Goal: Task Accomplishment & Management: Use online tool/utility

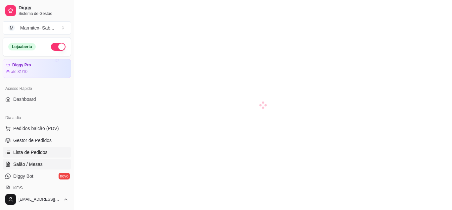
drag, startPoint x: 0, startPoint y: 0, endPoint x: 62, endPoint y: 151, distance: 163.0
click at [60, 150] on link "Lista de Pedidos" at bounding box center [37, 152] width 69 height 11
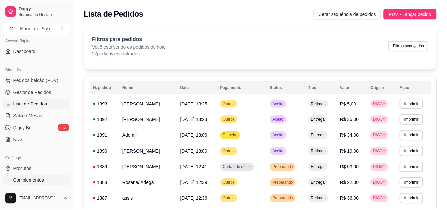
scroll to position [99, 0]
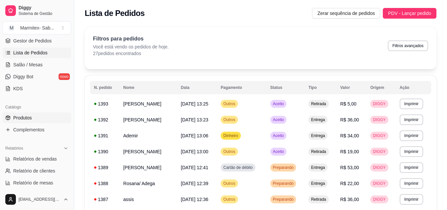
click at [44, 121] on link "Produtos" at bounding box center [37, 117] width 69 height 11
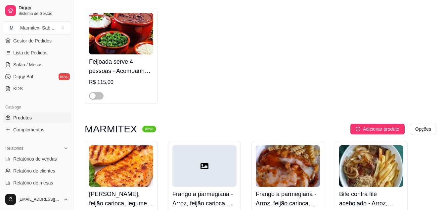
scroll to position [331, 0]
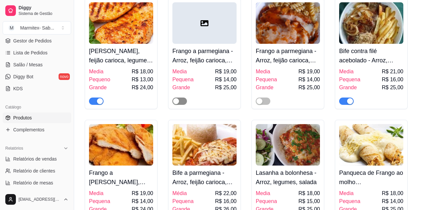
click at [180, 101] on span "button" at bounding box center [180, 100] width 15 height 7
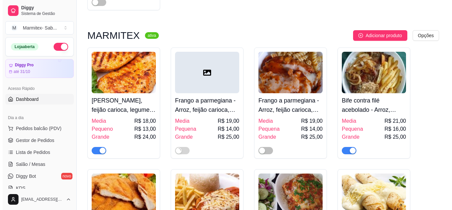
scroll to position [232, 0]
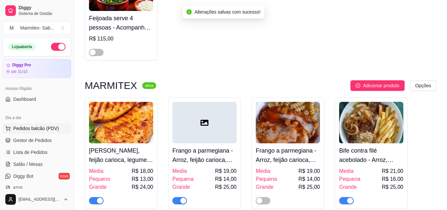
click at [43, 124] on button "Pedidos balcão (PDV)" at bounding box center [37, 128] width 69 height 11
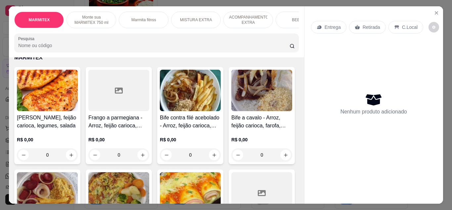
scroll to position [33, 0]
click at [110, 111] on div at bounding box center [118, 90] width 61 height 41
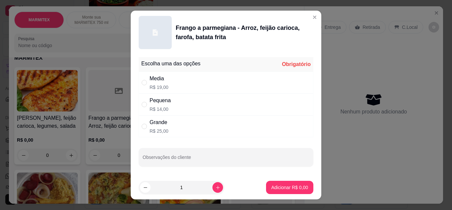
click at [145, 108] on div "Pequena R$ 14,00" at bounding box center [226, 104] width 175 height 22
radio input "true"
click at [279, 185] on p "Adicionar R$ 14,00" at bounding box center [288, 187] width 39 height 7
type input "1"
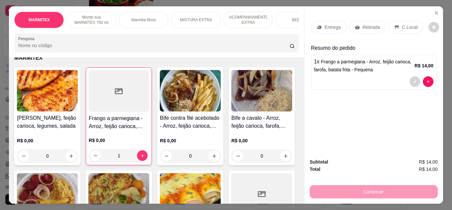
click at [180, 136] on div "R$ 0,00 0" at bounding box center [190, 146] width 61 height 32
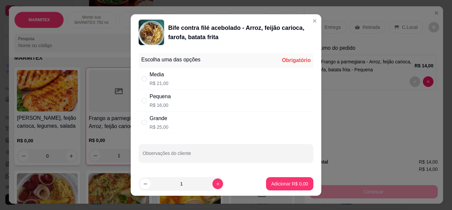
click at [143, 106] on div "Pequena R$ 16,00" at bounding box center [226, 100] width 175 height 22
radio input "true"
click at [285, 184] on p "Adicionar R$ 16,00" at bounding box center [288, 183] width 39 height 7
type input "1"
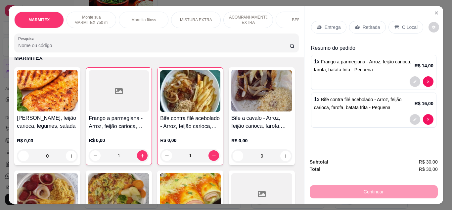
click at [330, 25] on p "Entrega" at bounding box center [333, 27] width 16 height 7
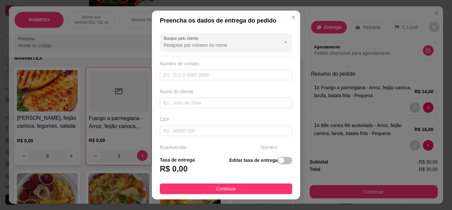
click at [200, 45] on input "Busque pelo cliente" at bounding box center [217, 45] width 106 height 7
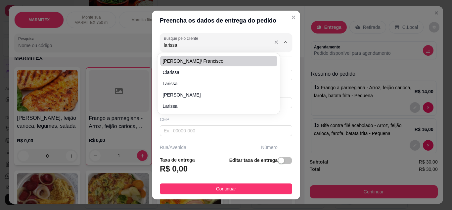
click at [217, 44] on input "larissa" at bounding box center [217, 45] width 106 height 7
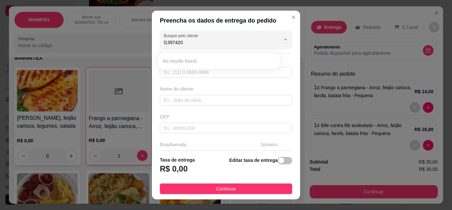
scroll to position [0, 0]
type input "l"
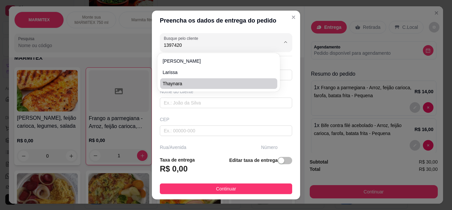
click at [193, 76] on li "larissa" at bounding box center [218, 72] width 117 height 11
type input "larissa"
type input "13974204007"
type input "larissa"
type input "Av presidente [PERSON_NAME] - tupi"
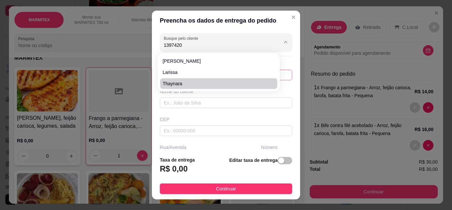
type input "5149"
type input "[GEOGRAPHIC_DATA]"
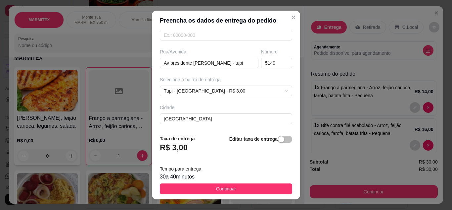
scroll to position [124, 0]
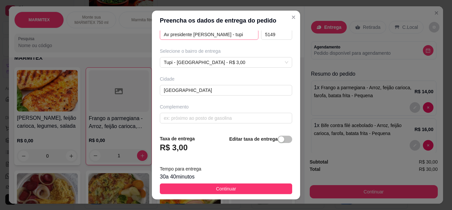
type input "larissa"
click at [223, 35] on input "Av presidente [PERSON_NAME] - tupi" at bounding box center [209, 34] width 99 height 11
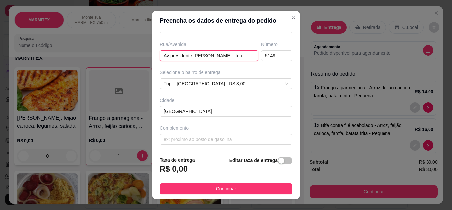
scroll to position [103, 0]
type input "A"
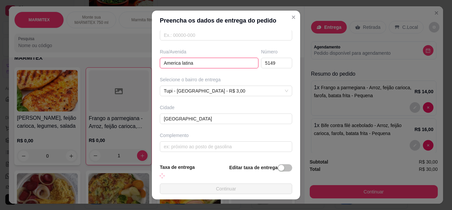
scroll to position [124, 0]
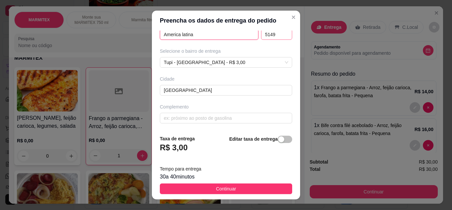
type input "America latina"
click at [271, 37] on input "5149" at bounding box center [276, 34] width 31 height 11
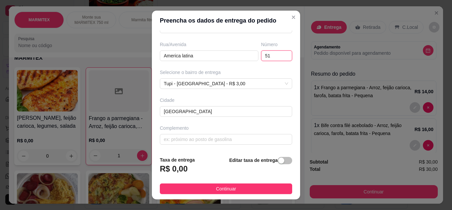
type input "5"
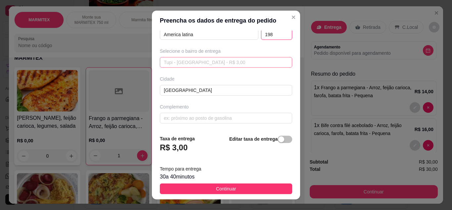
click at [232, 58] on div "Tupi - [GEOGRAPHIC_DATA] - R$ 3,00 6579de948926dd0cb6dbe074 6579dec28926dd0cb6d…" at bounding box center [226, 62] width 132 height 11
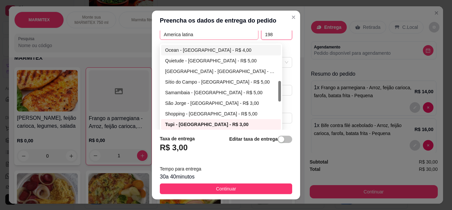
type input "198"
click at [221, 37] on input "America latina" at bounding box center [209, 34] width 99 height 11
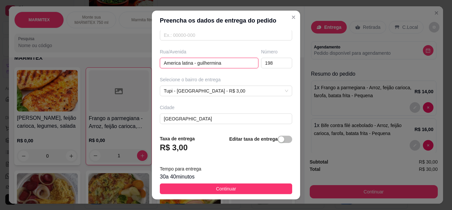
scroll to position [124, 0]
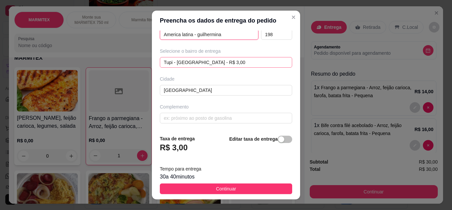
click at [260, 63] on span "Tupi - [GEOGRAPHIC_DATA] - R$ 3,00" at bounding box center [226, 62] width 125 height 10
type input "America latina - guilhermina"
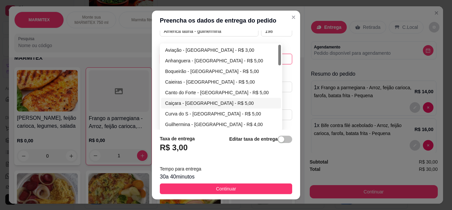
scroll to position [66, 0]
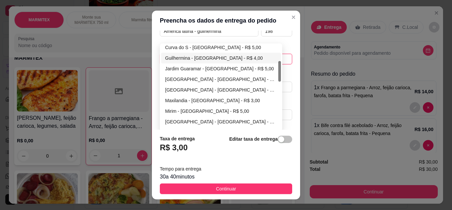
click at [187, 57] on div "Guilhermina - [GEOGRAPHIC_DATA] - R$ 4,00" at bounding box center [221, 57] width 112 height 7
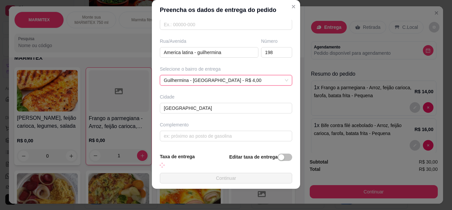
scroll to position [124, 0]
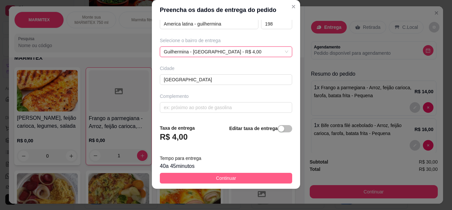
click at [205, 176] on button "Continuar" at bounding box center [226, 178] width 132 height 11
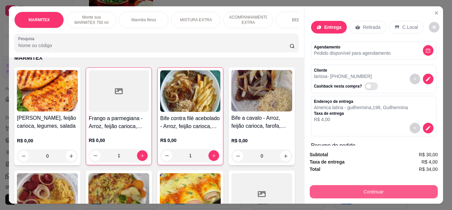
click at [369, 185] on button "Continuar" at bounding box center [374, 191] width 128 height 13
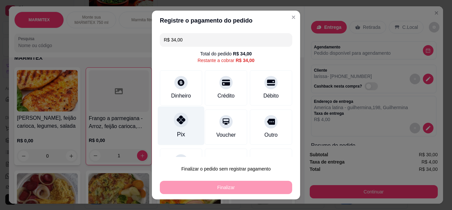
click at [177, 116] on icon at bounding box center [181, 119] width 9 height 9
type input "R$ 0,00"
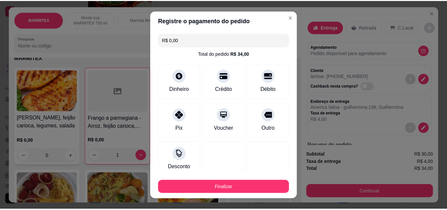
scroll to position [41, 0]
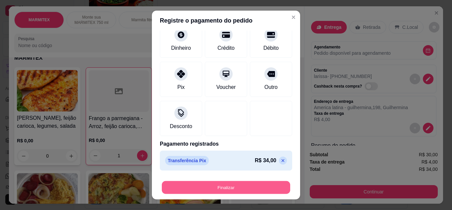
click at [219, 191] on button "Finalizar" at bounding box center [226, 187] width 128 height 13
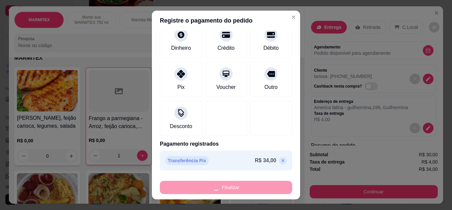
type input "0"
type input "-R$ 34,00"
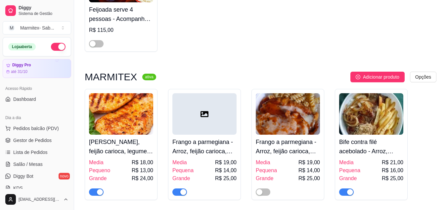
scroll to position [331, 0]
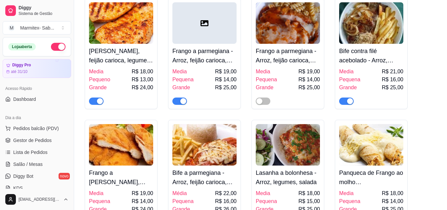
click at [182, 101] on div "button" at bounding box center [183, 101] width 6 height 6
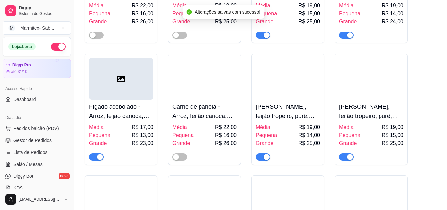
scroll to position [662, 0]
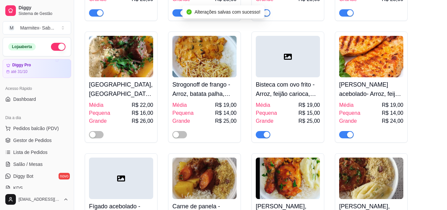
click at [350, 137] on div "button" at bounding box center [350, 134] width 6 height 6
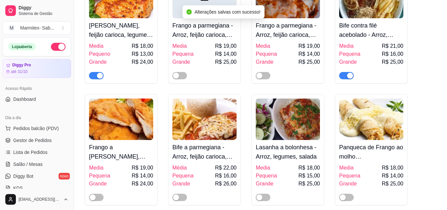
scroll to position [298, 0]
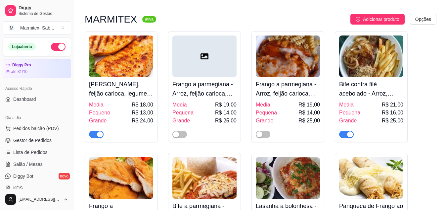
click at [102, 135] on div "button" at bounding box center [100, 134] width 6 height 6
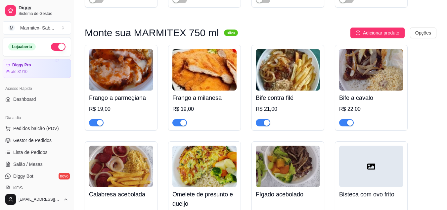
scroll to position [1159, 0]
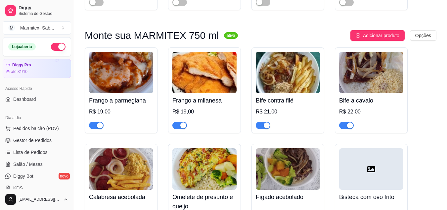
click at [181, 127] on div "button" at bounding box center [183, 125] width 6 height 6
click at [100, 128] on div "button" at bounding box center [100, 125] width 6 height 6
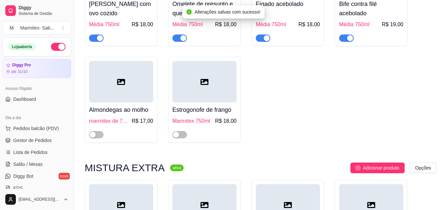
scroll to position [1457, 0]
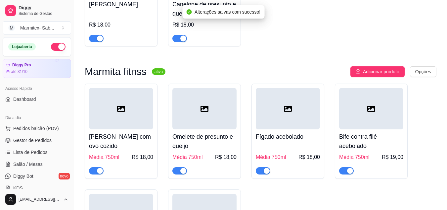
click at [98, 41] on div "button" at bounding box center [100, 38] width 6 height 6
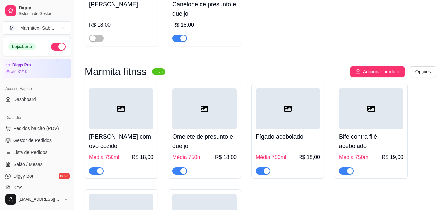
drag, startPoint x: 100, startPoint y: 174, endPoint x: 104, endPoint y: 172, distance: 4.0
click at [100, 174] on div "button" at bounding box center [100, 171] width 6 height 6
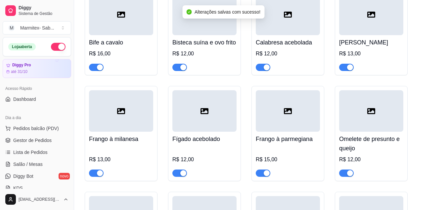
scroll to position [1788, 0]
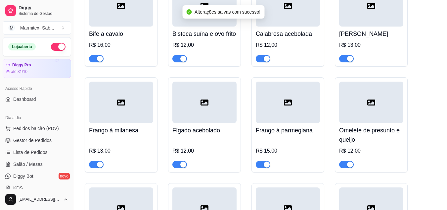
click at [349, 62] on div "button" at bounding box center [350, 59] width 6 height 6
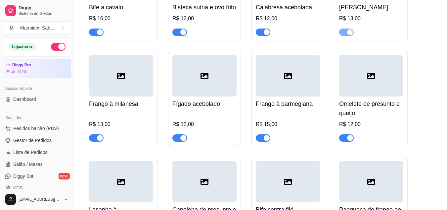
scroll to position [1854, 0]
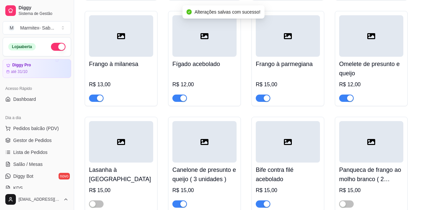
click at [265, 101] on div "button" at bounding box center [267, 98] width 6 height 6
click at [97, 101] on div "button" at bounding box center [100, 98] width 6 height 6
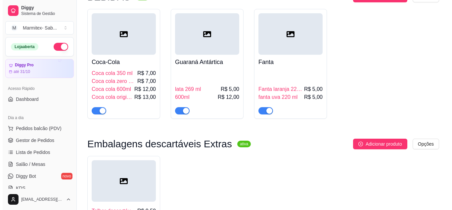
scroll to position [2550, 0]
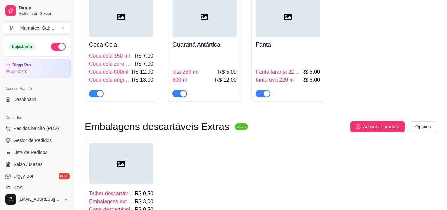
click at [197, 80] on div "lata 269 ml R$ 5,00 600ml R$ 12,00" at bounding box center [205, 74] width 64 height 45
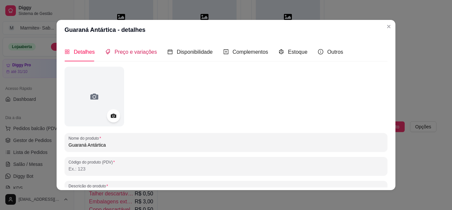
click at [129, 53] on span "Preço e variações" at bounding box center [136, 52] width 42 height 6
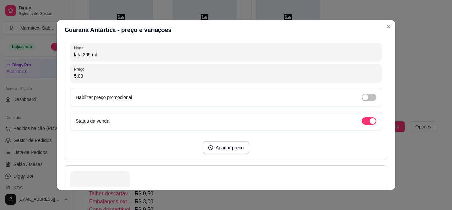
scroll to position [166, 0]
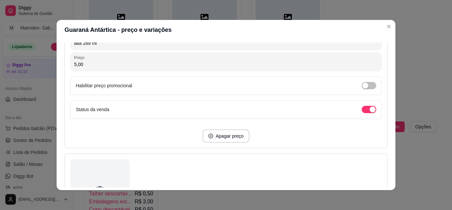
click at [119, 66] on input "5,00" at bounding box center [226, 64] width 304 height 7
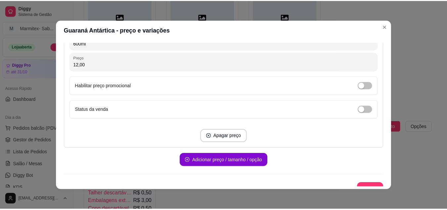
scroll to position [379, 0]
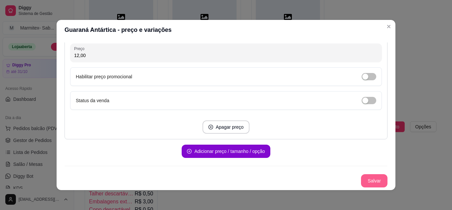
type input "7,00"
click at [370, 178] on button "Salvar" at bounding box center [374, 180] width 26 height 13
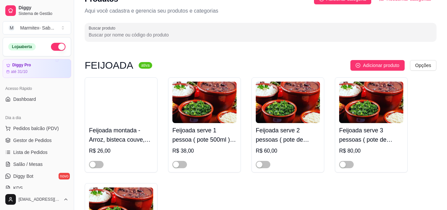
scroll to position [0, 0]
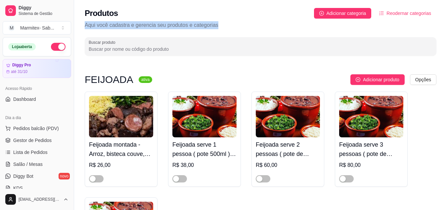
drag, startPoint x: 85, startPoint y: 24, endPoint x: 229, endPoint y: 27, distance: 143.4
click at [229, 27] on p "Aqui você cadastra e gerencia seu produtos e categorias" at bounding box center [261, 25] width 352 height 8
click at [230, 27] on p "Aqui você cadastra e gerencia seu produtos e categorias" at bounding box center [261, 25] width 352 height 8
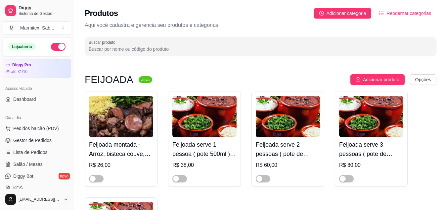
click at [134, 11] on div "Produtos Adicionar categoria Reodernar categorias" at bounding box center [261, 13] width 352 height 11
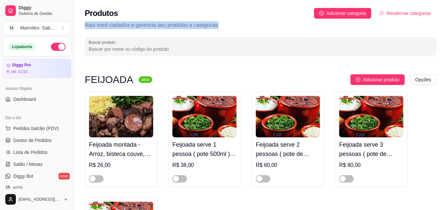
drag, startPoint x: 84, startPoint y: 25, endPoint x: 238, endPoint y: 24, distance: 154.0
click at [238, 24] on div "Produtos Adicionar categoria Reodernar categorias Aqui você cadastra e gerencia…" at bounding box center [260, 30] width 373 height 60
click at [238, 23] on p "Aqui você cadastra e gerencia seu produtos e categorias" at bounding box center [261, 25] width 352 height 8
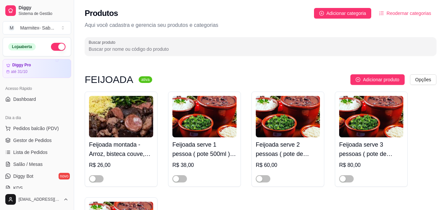
drag, startPoint x: 100, startPoint y: 18, endPoint x: 142, endPoint y: 21, distance: 42.2
click at [163, 15] on div "Produtos Adicionar categoria Reodernar categorias Aqui você cadastra e gerencia…" at bounding box center [260, 30] width 373 height 60
click at [85, 25] on div "Produtos Adicionar categoria Reodernar categorias Aqui você cadastra e gerencia…" at bounding box center [260, 30] width 373 height 60
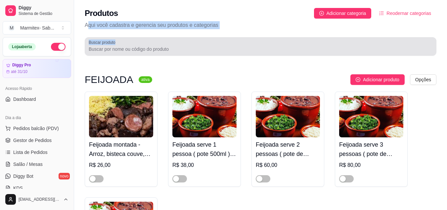
drag, startPoint x: 89, startPoint y: 25, endPoint x: 245, endPoint y: 46, distance: 157.8
click at [245, 46] on div "Produtos Adicionar categoria Reodernar categorias Aqui você cadastra e gerencia…" at bounding box center [260, 30] width 373 height 60
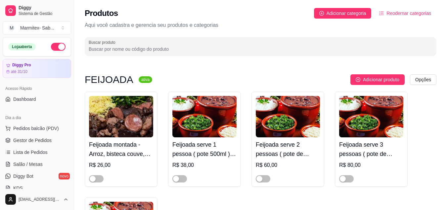
click at [251, 34] on div "Produtos Adicionar categoria Reodernar categorias Aqui você cadastra e gerencia…" at bounding box center [260, 30] width 373 height 60
click at [40, 135] on link "Gestor de Pedidos" at bounding box center [37, 140] width 69 height 11
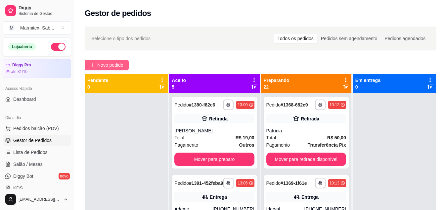
click at [115, 65] on span "Novo pedido" at bounding box center [110, 64] width 26 height 7
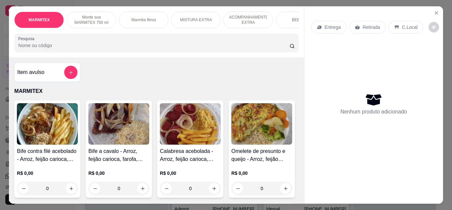
click at [332, 28] on div "Entrega" at bounding box center [328, 27] width 35 height 13
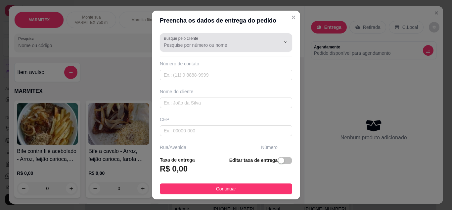
click at [203, 50] on div "Busque pelo cliente" at bounding box center [226, 42] width 132 height 19
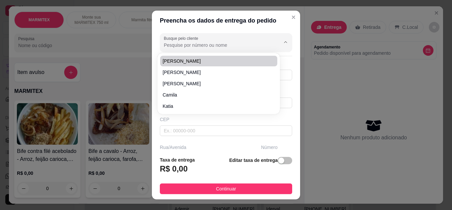
click at [191, 47] on input "Busque pelo cliente" at bounding box center [217, 45] width 106 height 7
click at [178, 64] on li "[PERSON_NAME]" at bounding box center [218, 61] width 117 height 11
type input "[PERSON_NAME]"
type input "13991298059"
type input "[PERSON_NAME]"
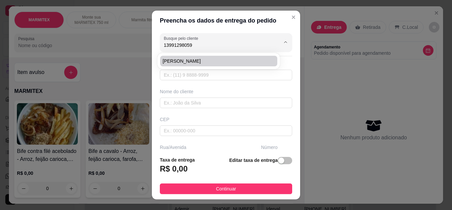
type input "11703200"
type input "Rua [PERSON_NAME]"
type input "726"
type input "[GEOGRAPHIC_DATA]"
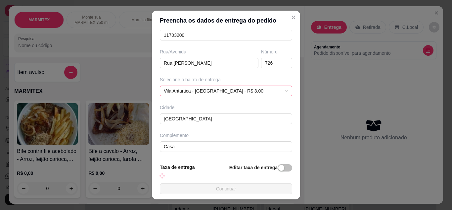
scroll to position [95, 0]
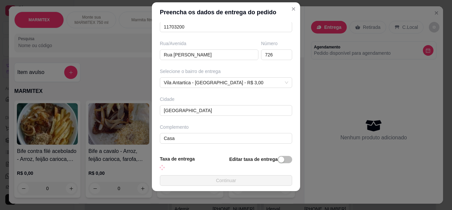
type input "Casa"
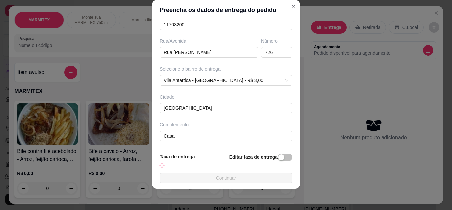
scroll to position [103, 0]
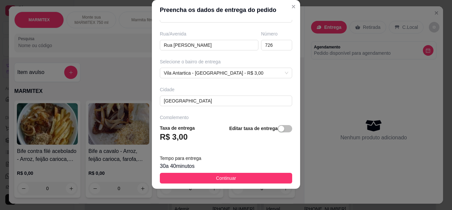
type input "[PERSON_NAME]"
click at [221, 178] on span "Continuar" at bounding box center [226, 177] width 20 height 7
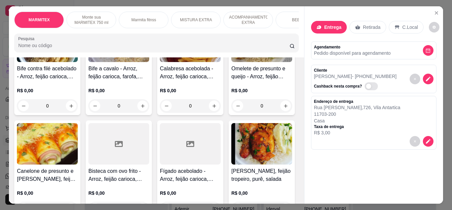
scroll to position [99, 0]
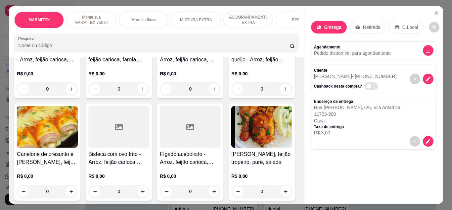
click at [80, 151] on div "Canelone de presunto e queijo - Arroz, feijão carioca, legumes e salada R$ 0,00…" at bounding box center [47, 151] width 66 height 97
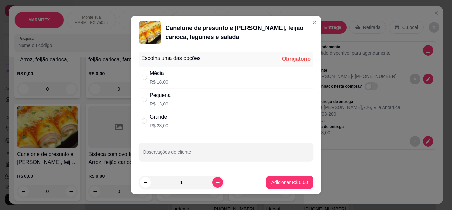
click at [150, 79] on p "R$ 18,00" at bounding box center [159, 81] width 19 height 7
radio input "true"
click at [289, 184] on p "Adicionar R$ 18,00" at bounding box center [288, 182] width 39 height 7
type input "1"
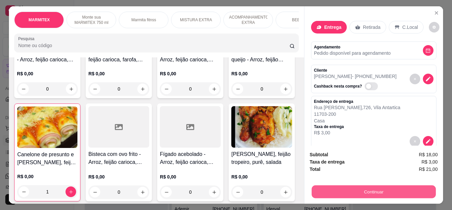
click at [354, 186] on button "Continuar" at bounding box center [374, 191] width 124 height 13
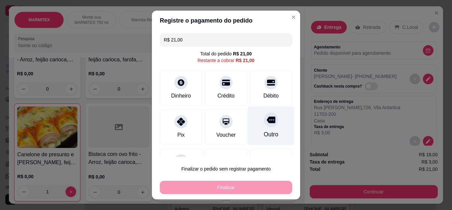
click at [261, 127] on div "Outro" at bounding box center [271, 125] width 47 height 39
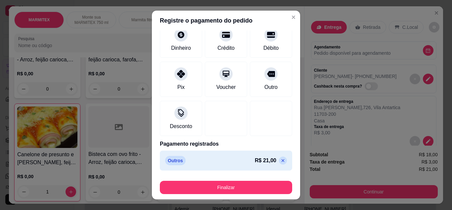
click at [280, 162] on icon at bounding box center [282, 160] width 5 height 5
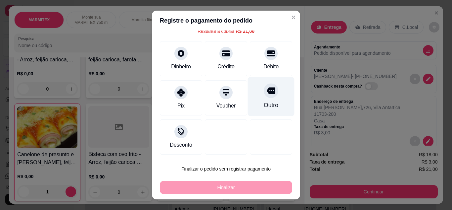
click at [264, 105] on div "Outro" at bounding box center [271, 105] width 15 height 9
type input "R$ 0,00"
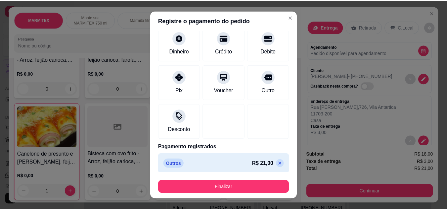
scroll to position [41, 0]
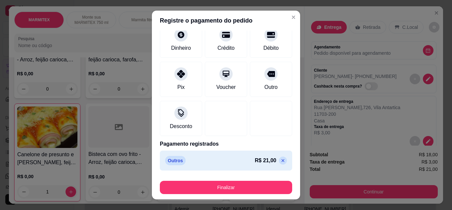
click at [264, 195] on footer "Finalizar" at bounding box center [226, 186] width 148 height 26
click at [261, 190] on button "Finalizar" at bounding box center [226, 186] width 132 height 13
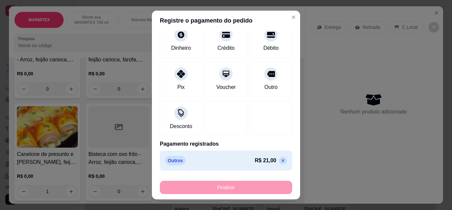
type input "0"
type input "-R$ 21,00"
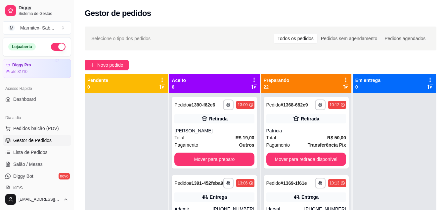
click at [285, 22] on div "Gestor de pedidos" at bounding box center [260, 11] width 373 height 23
click at [95, 68] on button "Novo pedido" at bounding box center [107, 65] width 44 height 11
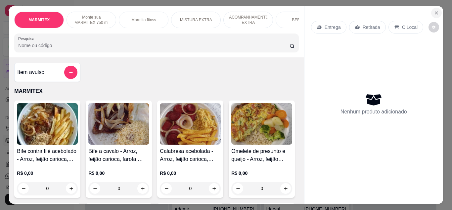
click at [434, 14] on button "Close" at bounding box center [436, 13] width 11 height 11
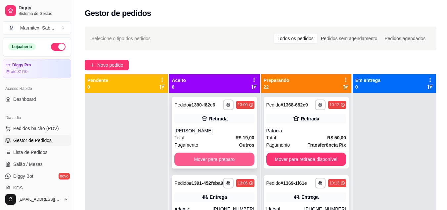
click at [232, 162] on button "Mover para preparo" at bounding box center [215, 158] width 80 height 13
click at [223, 163] on button "Mover para preparo" at bounding box center [214, 159] width 77 height 13
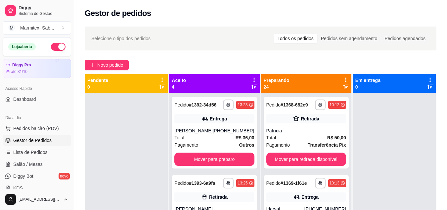
click at [223, 163] on div "**********" at bounding box center [214, 133] width 85 height 72
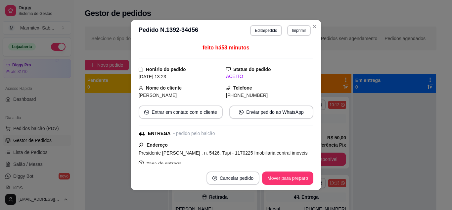
click at [135, 153] on div "feito há 53 minutos Horário do pedido [DATE] 13:23 Status do pedido ACEITO Nome…" at bounding box center [226, 103] width 191 height 125
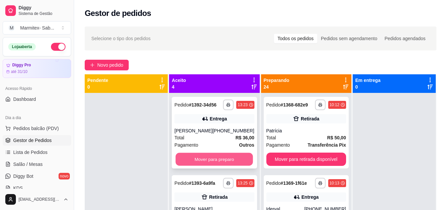
click at [213, 166] on button "Mover para preparo" at bounding box center [214, 159] width 77 height 13
click at [206, 166] on button "Mover para preparo" at bounding box center [215, 158] width 80 height 13
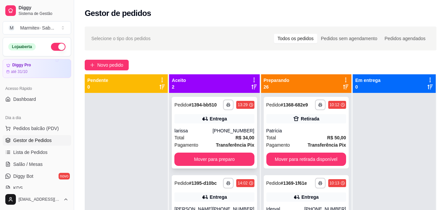
click at [202, 166] on div "**********" at bounding box center [214, 133] width 85 height 72
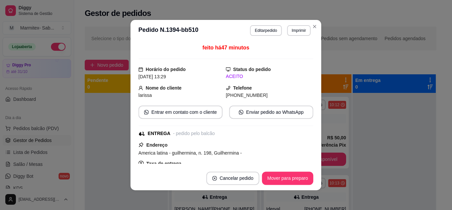
click at [204, 161] on div "Taxa de entrega R$ 4,00" at bounding box center [226, 167] width 175 height 16
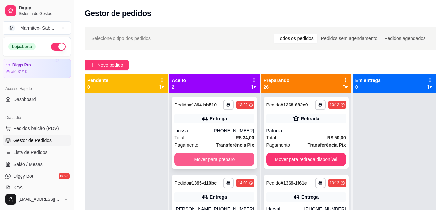
click at [211, 159] on button "Mover para preparo" at bounding box center [215, 158] width 80 height 13
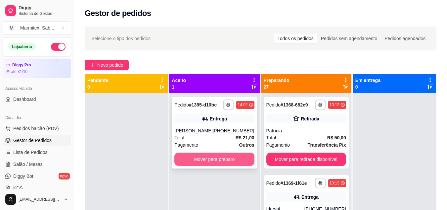
click at [207, 156] on button "Mover para preparo" at bounding box center [215, 158] width 80 height 13
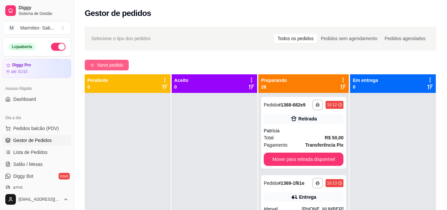
click at [85, 66] on button "Novo pedido" at bounding box center [107, 65] width 44 height 11
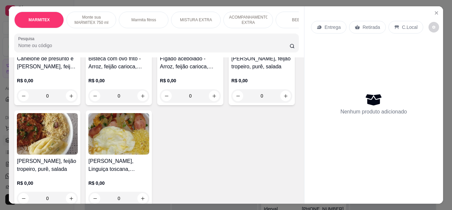
scroll to position [232, 0]
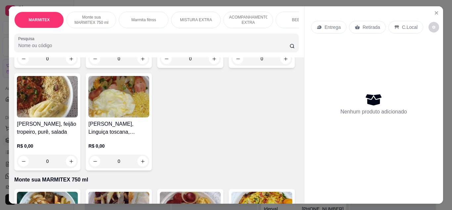
click at [229, 68] on div "[PERSON_NAME], feijão tropeiro, purê, salada R$ 0,00 0" at bounding box center [262, 19] width 66 height 97
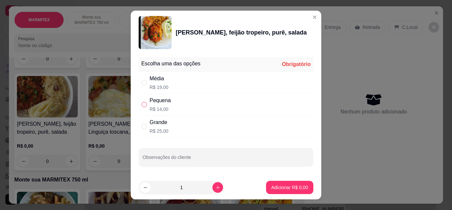
click at [143, 107] on label "" at bounding box center [144, 104] width 5 height 7
click at [143, 107] on input "" at bounding box center [144, 104] width 5 height 5
click at [143, 102] on input "" at bounding box center [144, 104] width 5 height 5
radio input "true"
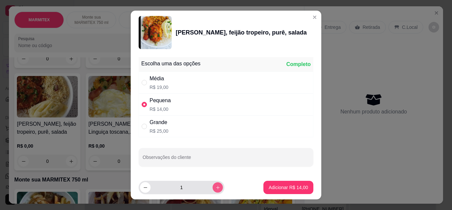
click at [216, 185] on icon "increase-product-quantity" at bounding box center [218, 187] width 5 height 5
type input "3"
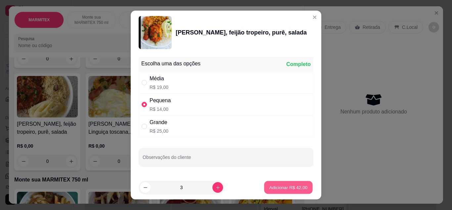
click at [281, 185] on p "Adicionar R$ 42,00" at bounding box center [289, 187] width 38 height 6
type input "3"
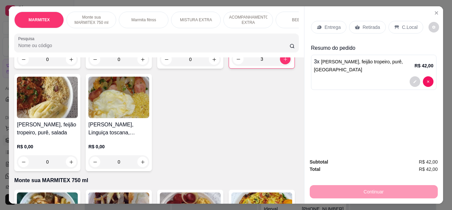
click at [345, 21] on div "Entrega Retirada C.Local" at bounding box center [367, 27] width 112 height 13
click at [319, 28] on div "Entrega" at bounding box center [328, 27] width 35 height 13
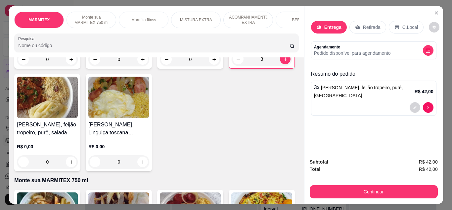
click at [212, 55] on div "Busque pelo cliente Número de contato Nome do cliente CEP Rua/[GEOGRAPHIC_DATA]…" at bounding box center [226, 90] width 148 height 121
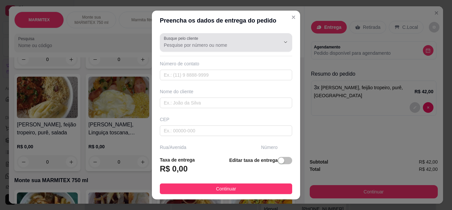
click at [205, 45] on input "Busque pelo cliente" at bounding box center [217, 45] width 106 height 7
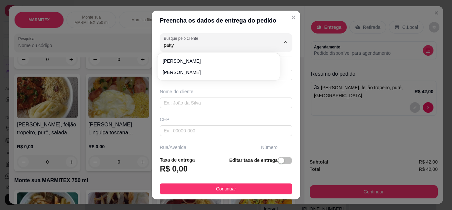
drag, startPoint x: 197, startPoint y: 55, endPoint x: 198, endPoint y: 60, distance: 4.4
click at [197, 56] on div "[PERSON_NAME]" at bounding box center [219, 66] width 120 height 25
type input "[PERSON_NAME]"
type input "13981227985"
type input "[PERSON_NAME]"
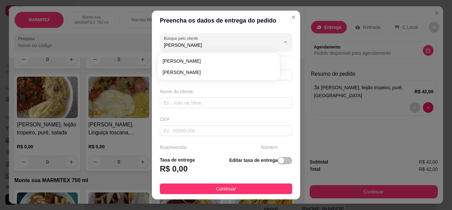
type input "Av Dr [PERSON_NAME]"
type input "4823"
type input "[GEOGRAPHIC_DATA]"
click at [198, 60] on div "Busque pelo cliente Patty Número de contato 13981227985 Nome do cliente [PERSON…" at bounding box center [226, 90] width 148 height 121
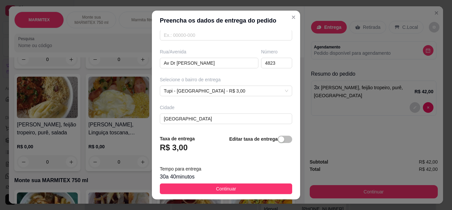
scroll to position [124, 0]
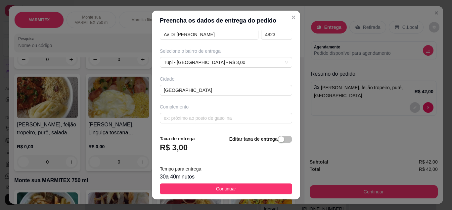
click at [232, 186] on button "Continuar" at bounding box center [226, 188] width 132 height 11
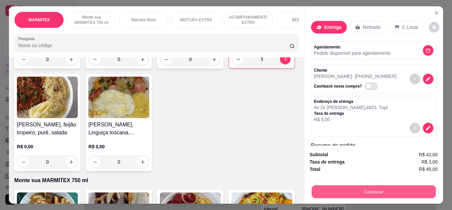
click at [354, 185] on button "Continuar" at bounding box center [374, 191] width 124 height 13
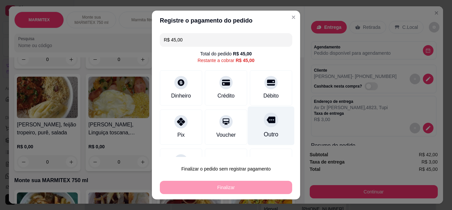
click at [270, 123] on div "Outro" at bounding box center [271, 125] width 47 height 39
type input "R$ 0,00"
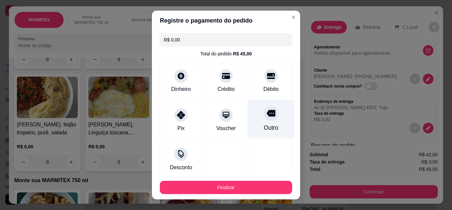
click at [270, 123] on div "Outro" at bounding box center [271, 118] width 47 height 39
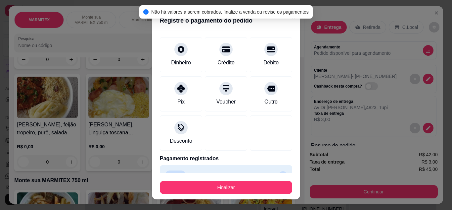
scroll to position [41, 0]
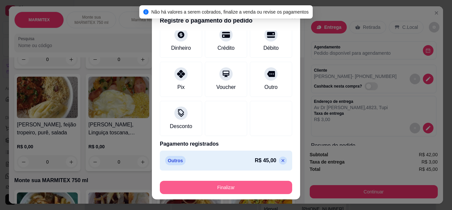
click at [263, 185] on button "Finalizar" at bounding box center [226, 186] width 132 height 13
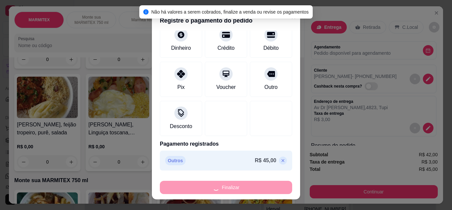
type input "0"
type input "-R$ 45,00"
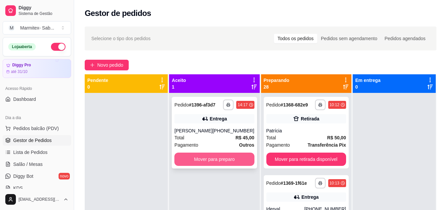
click at [217, 159] on button "Mover para preparo" at bounding box center [215, 158] width 80 height 13
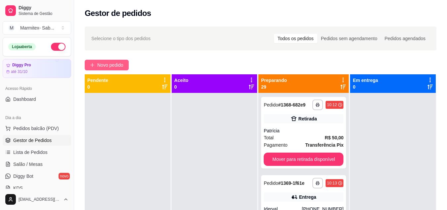
click at [126, 63] on button "Novo pedido" at bounding box center [107, 65] width 44 height 11
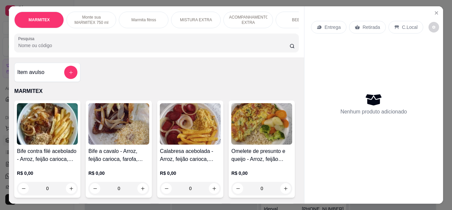
click at [106, 144] on img at bounding box center [118, 123] width 61 height 41
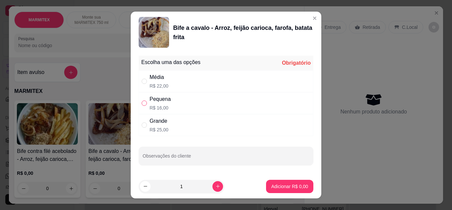
click at [135, 102] on div "Escolha uma das opções Obrigatório Média R$ 22,00 Pequena R$ 16,00 Grande R$ 25…" at bounding box center [226, 113] width 191 height 121
click at [150, 106] on p "R$ 16,00" at bounding box center [160, 107] width 21 height 7
radio input "true"
click at [272, 189] on button "Adicionar R$ 16,00" at bounding box center [288, 185] width 49 height 13
type input "1"
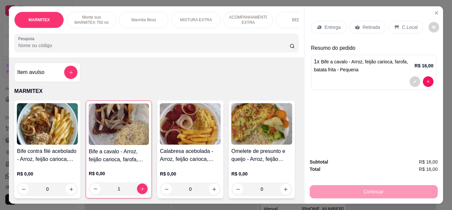
click at [318, 25] on icon at bounding box center [319, 27] width 4 height 4
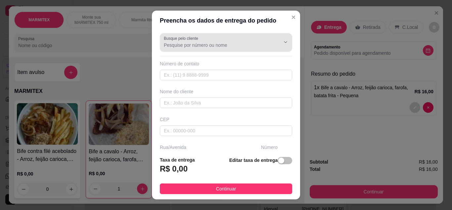
click at [254, 38] on div at bounding box center [226, 42] width 125 height 13
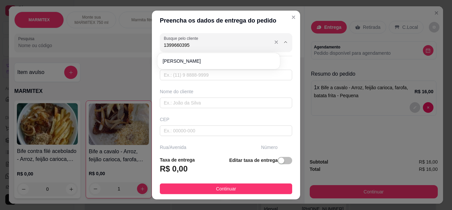
type input "13996603955"
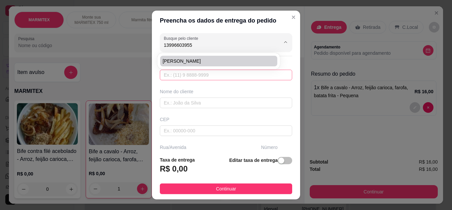
click at [223, 70] on input "text" at bounding box center [226, 75] width 132 height 11
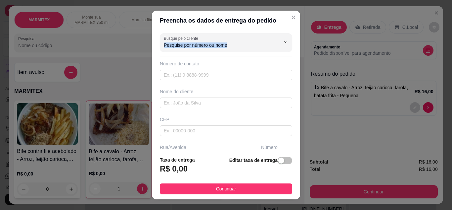
click at [204, 53] on div "Busque pelo cliente Número de contato Nome do cliente CEP Rua/[GEOGRAPHIC_DATA]…" at bounding box center [226, 90] width 148 height 121
click at [204, 50] on div "Busque pelo cliente" at bounding box center [226, 42] width 132 height 19
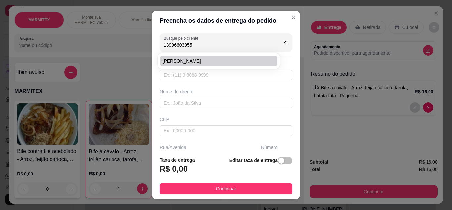
click at [197, 60] on span "[PERSON_NAME]" at bounding box center [215, 61] width 105 height 7
type input "[PERSON_NAME]"
type input "13996603955"
type input "[PERSON_NAME]"
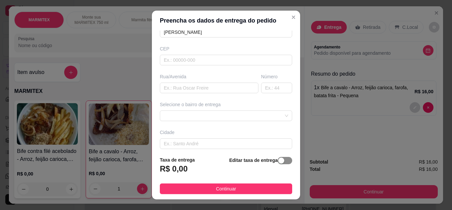
scroll to position [103, 0]
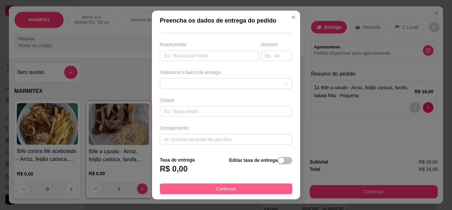
type input "[PERSON_NAME]"
click at [257, 186] on button "Continuar" at bounding box center [226, 188] width 132 height 11
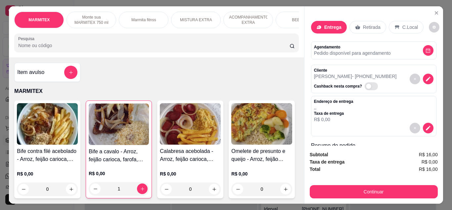
click at [369, 21] on div "Retirada" at bounding box center [368, 27] width 37 height 13
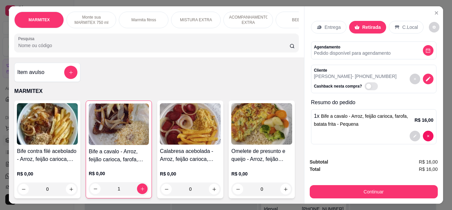
scroll to position [1, 0]
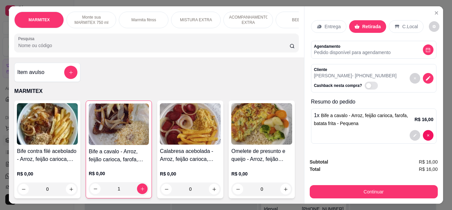
click at [364, 183] on div "Continuar" at bounding box center [374, 190] width 128 height 15
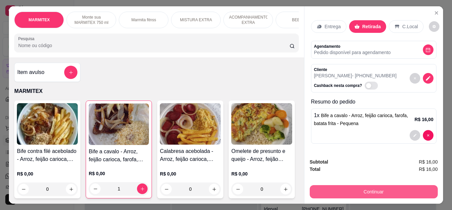
click at [375, 192] on button "Continuar" at bounding box center [374, 191] width 128 height 13
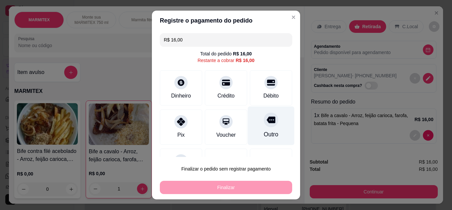
click at [264, 131] on div "Outro" at bounding box center [271, 134] width 15 height 9
type input "R$ 0,00"
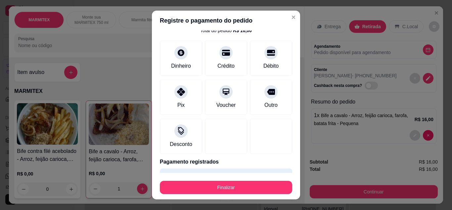
scroll to position [41, 0]
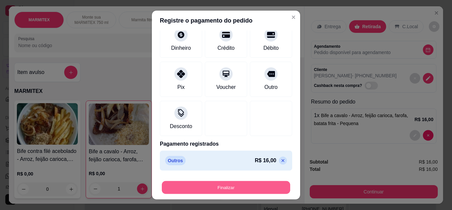
click at [263, 190] on button "Finalizar" at bounding box center [226, 187] width 128 height 13
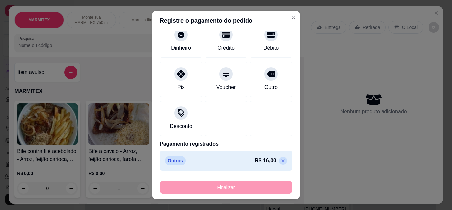
type input "0"
type input "-R$ 16,00"
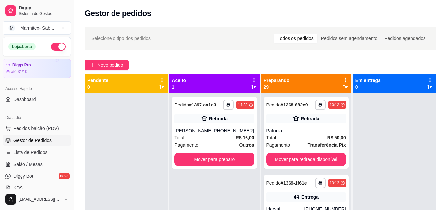
click at [233, 161] on button "Mover para preparo" at bounding box center [215, 158] width 80 height 13
click at [237, 164] on div "**********" at bounding box center [214, 198] width 90 height 210
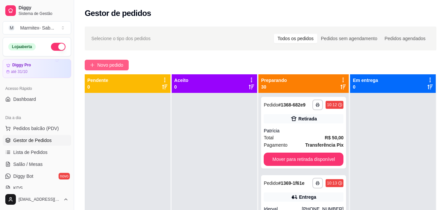
click at [110, 65] on span "Novo pedido" at bounding box center [110, 64] width 26 height 7
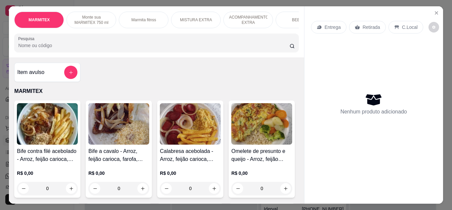
click at [339, 22] on div "Entrega" at bounding box center [328, 27] width 35 height 13
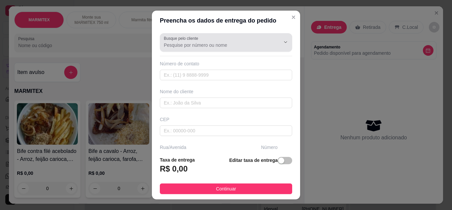
click at [219, 45] on input "Busque pelo cliente" at bounding box center [217, 45] width 106 height 7
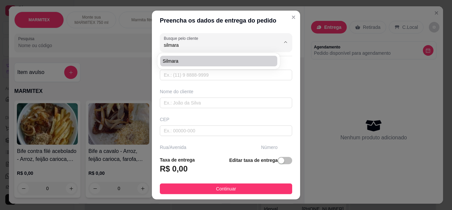
click at [201, 63] on span "Silmara" at bounding box center [215, 61] width 105 height 7
type input "Silmara"
type input "13991370546"
type input "Silmara"
type input "Rua [PERSON_NAME]"
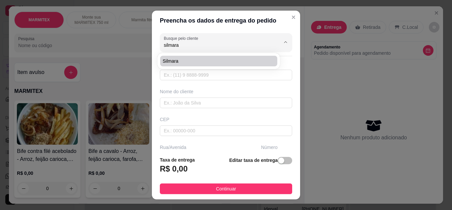
type input "299"
type input "[GEOGRAPHIC_DATA]"
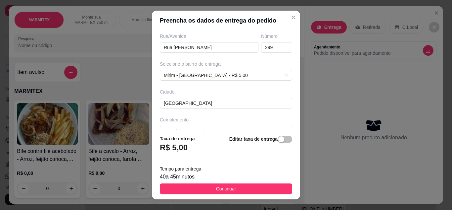
scroll to position [124, 0]
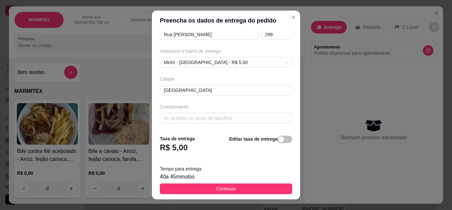
click at [233, 187] on button "Continuar" at bounding box center [226, 188] width 132 height 11
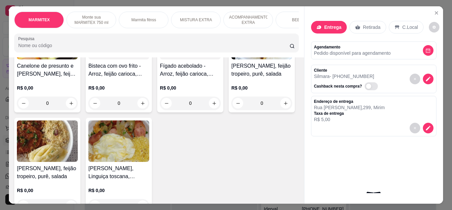
scroll to position [199, 0]
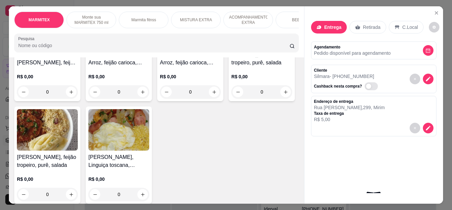
click at [78, 146] on img at bounding box center [47, 129] width 61 height 41
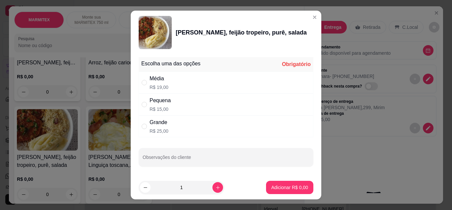
drag, startPoint x: 176, startPoint y: 102, endPoint x: 194, endPoint y: 130, distance: 34.1
click at [176, 101] on div "Pequena R$ 15,00" at bounding box center [226, 104] width 175 height 22
radio input "true"
click at [203, 160] on input "Observações do cliente" at bounding box center [226, 159] width 167 height 7
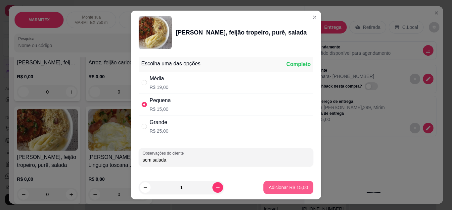
type input "sem salada"
click at [281, 188] on p "Adicionar R$ 15,00" at bounding box center [288, 187] width 39 height 7
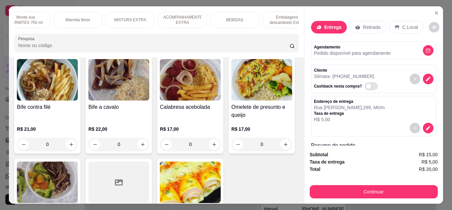
scroll to position [0, 79]
drag, startPoint x: 277, startPoint y: 15, endPoint x: 266, endPoint y: 23, distance: 13.2
click at [276, 15] on p "Embalagens descartáveis Extras" at bounding box center [274, 20] width 38 height 11
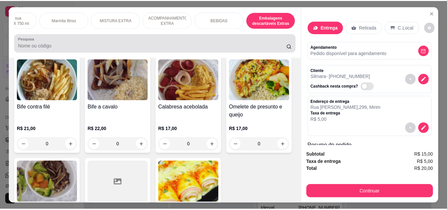
scroll to position [18, 0]
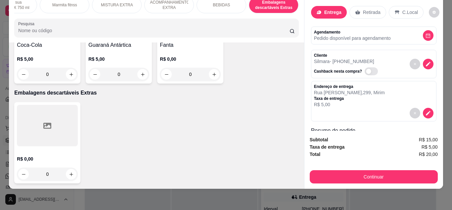
click at [43, 135] on div at bounding box center [47, 125] width 61 height 41
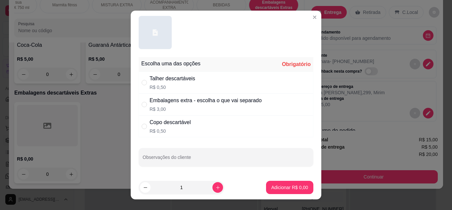
click at [194, 99] on div "Embalagens extra - escolha o que vai separado" at bounding box center [206, 100] width 112 height 8
radio input "true"
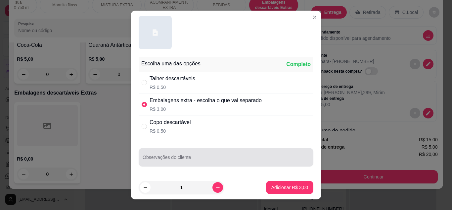
click at [212, 158] on input "Observações do cliente" at bounding box center [226, 159] width 167 height 7
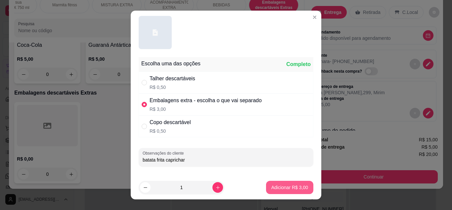
type input "batata frita caprichar"
click at [300, 187] on p "Adicionar R$ 3,00" at bounding box center [290, 187] width 37 height 7
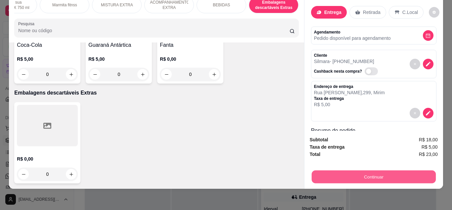
click at [389, 171] on button "Continuar" at bounding box center [374, 176] width 124 height 13
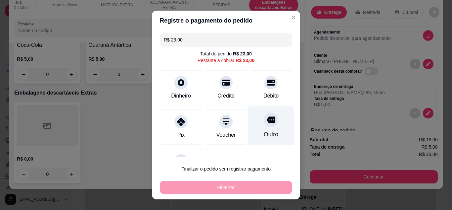
click at [269, 131] on div "Outro" at bounding box center [271, 125] width 47 height 39
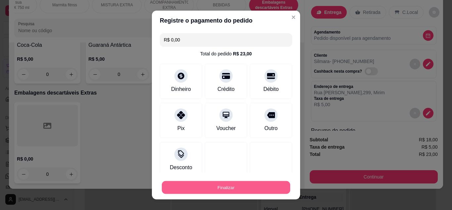
click at [274, 190] on button "Finalizar" at bounding box center [226, 187] width 128 height 13
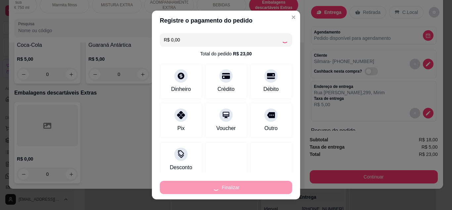
type input "-R$ 23,00"
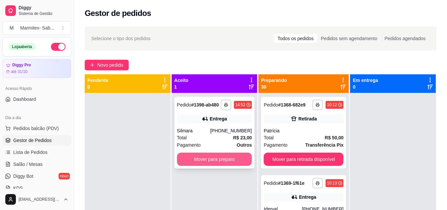
click at [227, 160] on button "Mover para preparo" at bounding box center [214, 158] width 75 height 13
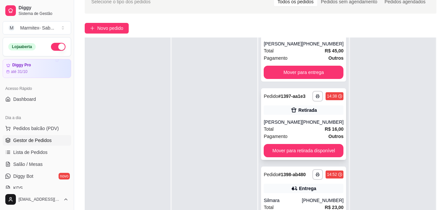
scroll to position [101, 0]
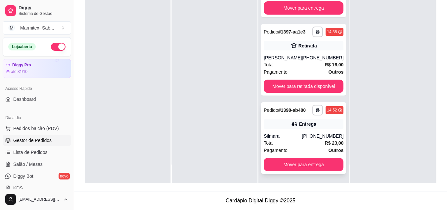
click at [310, 127] on div "Entrega" at bounding box center [304, 123] width 80 height 9
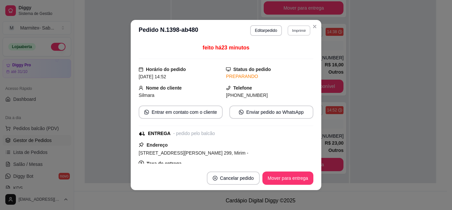
click at [291, 34] on button "Imprimir" at bounding box center [299, 30] width 23 height 10
click at [278, 58] on button "IMPRESSORA" at bounding box center [285, 53] width 46 height 10
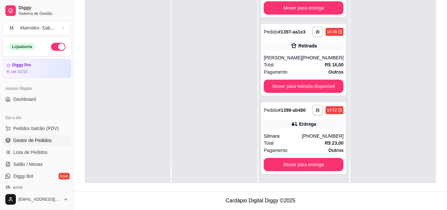
click at [55, 50] on button "button" at bounding box center [58, 47] width 15 height 8
